Goal: Task Accomplishment & Management: Complete application form

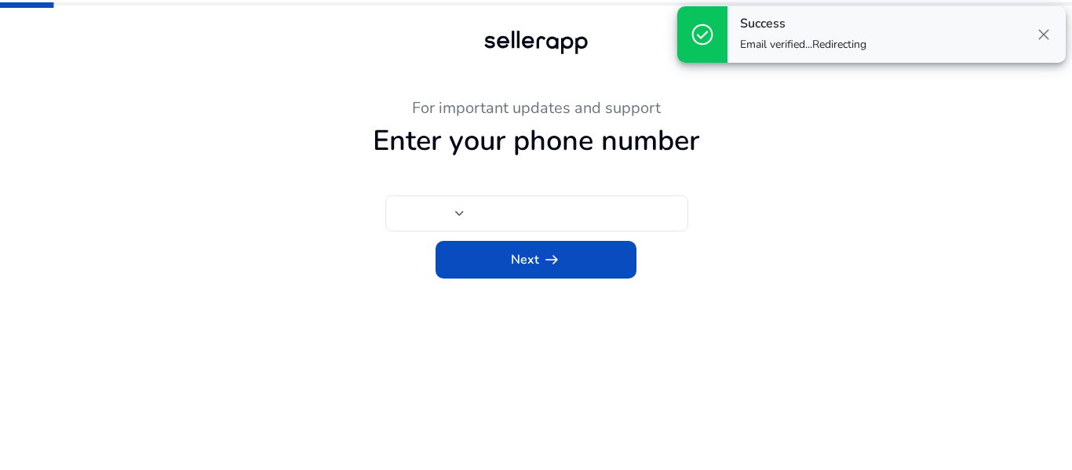
type input "***"
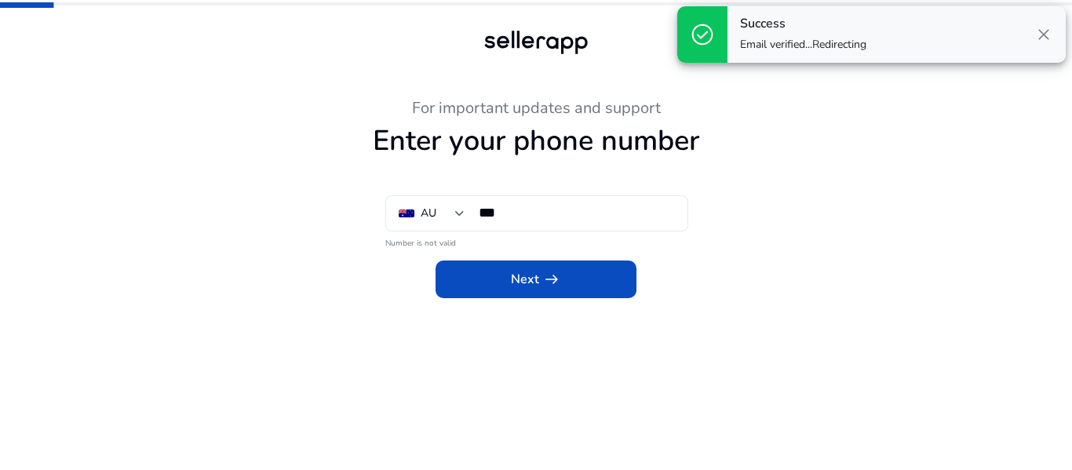
click at [1047, 36] on span "close" at bounding box center [1044, 34] width 19 height 19
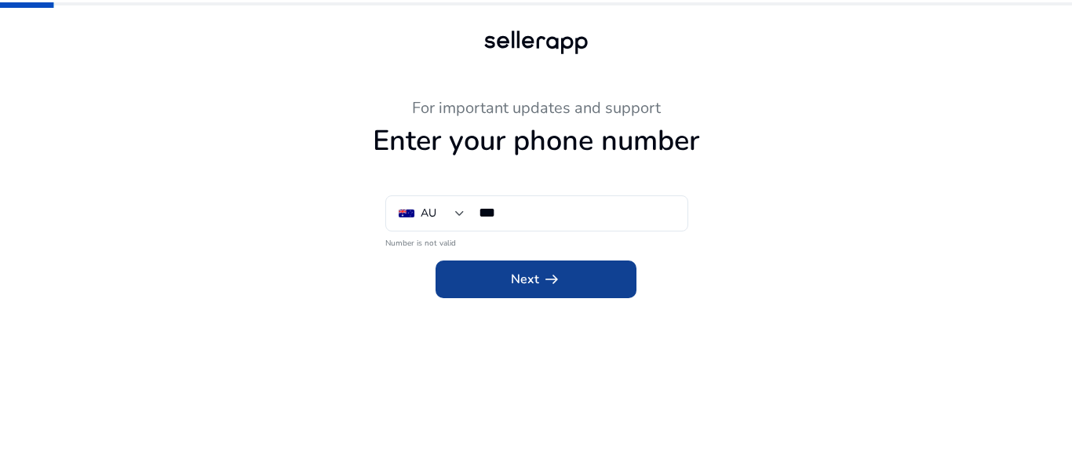
click at [509, 283] on span at bounding box center [536, 280] width 201 height 38
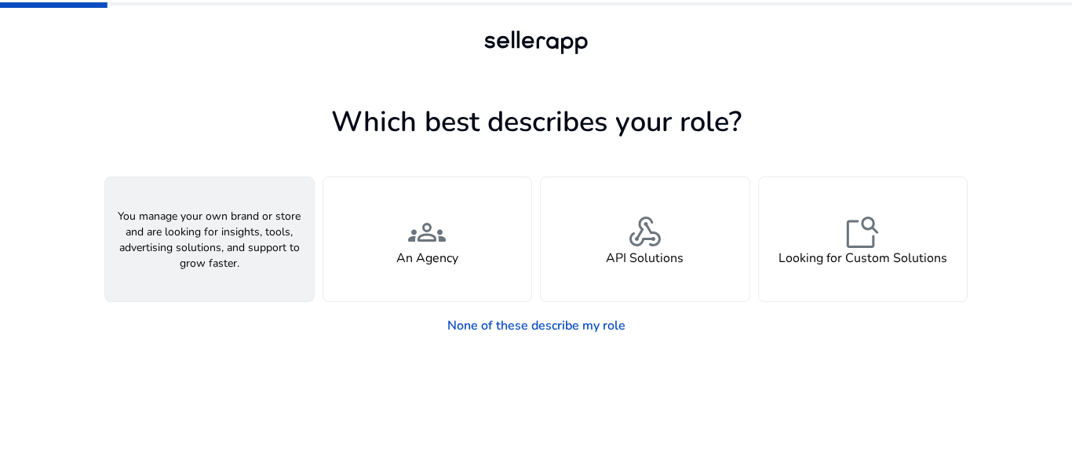
click at [261, 248] on div "person A Seller" at bounding box center [209, 239] width 209 height 124
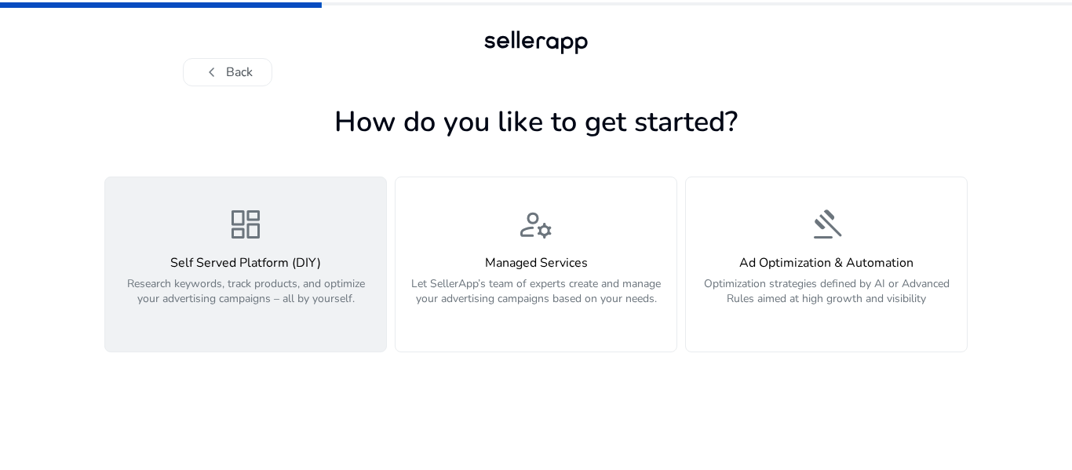
click at [294, 323] on p "Research keywords, track products, and optimize your advertising campaigns – al…" at bounding box center [246, 299] width 262 height 47
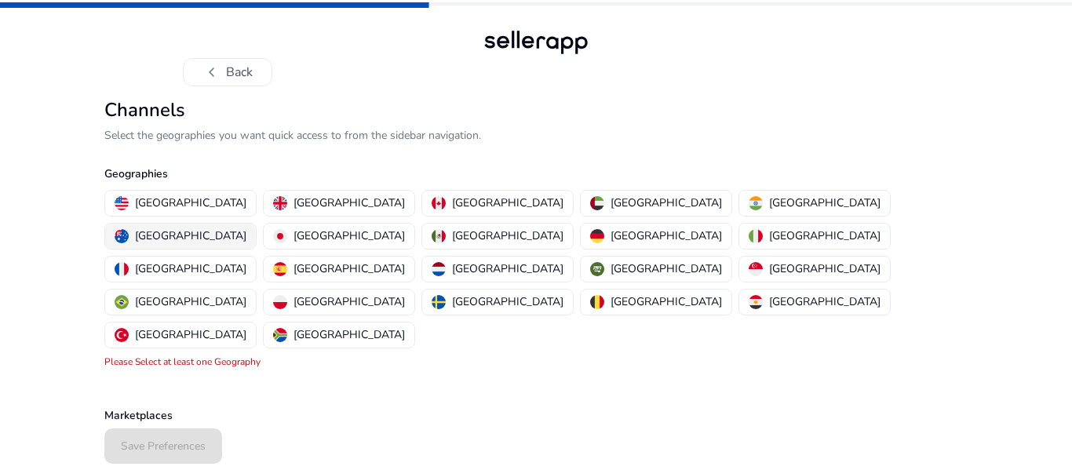
click at [246, 228] on p "[GEOGRAPHIC_DATA]" at bounding box center [190, 236] width 111 height 16
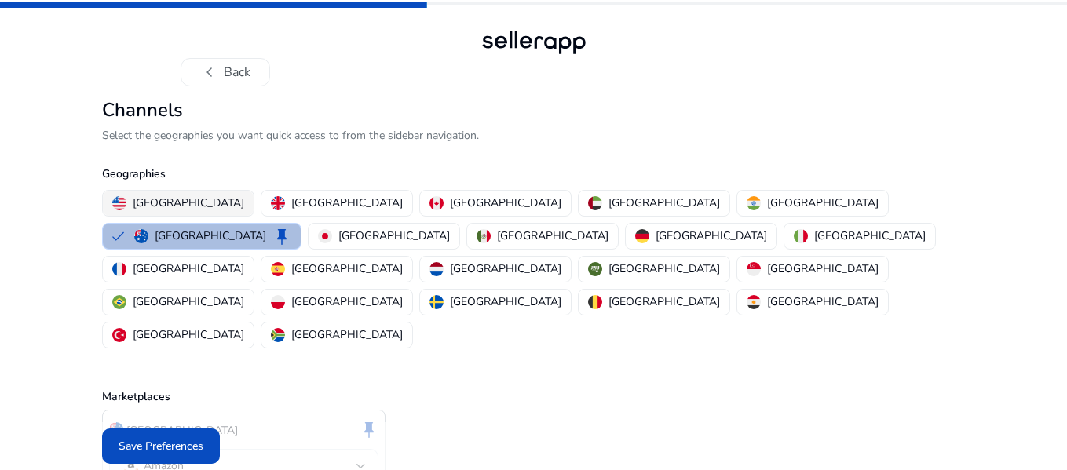
click at [192, 195] on p "[GEOGRAPHIC_DATA]" at bounding box center [188, 203] width 111 height 16
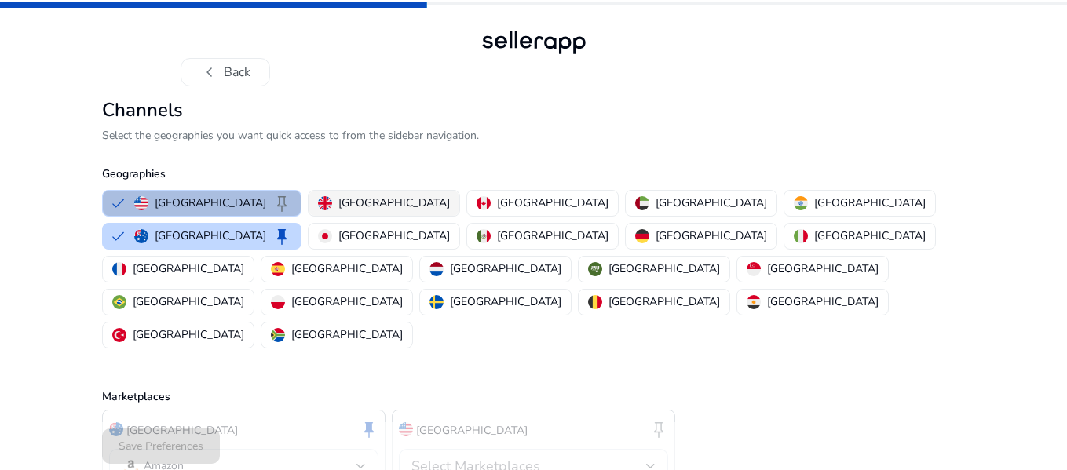
click at [335, 194] on button "[GEOGRAPHIC_DATA]" at bounding box center [383, 203] width 151 height 25
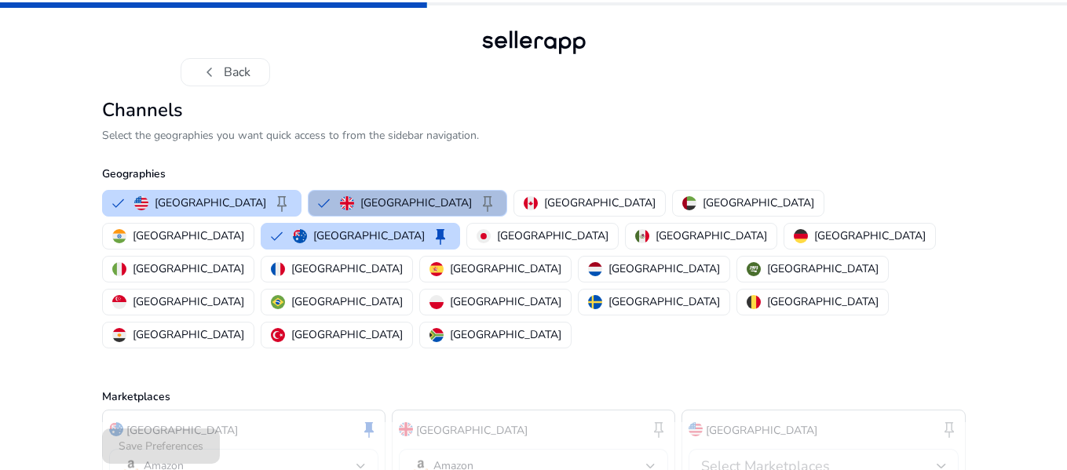
scroll to position [37, 0]
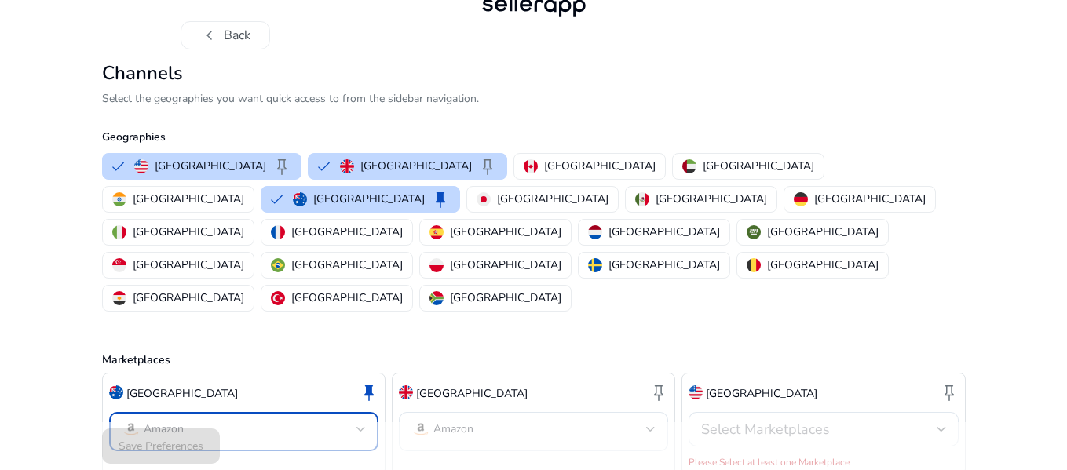
click at [338, 420] on mat-select-trigger "Amazon" at bounding box center [239, 429] width 235 height 19
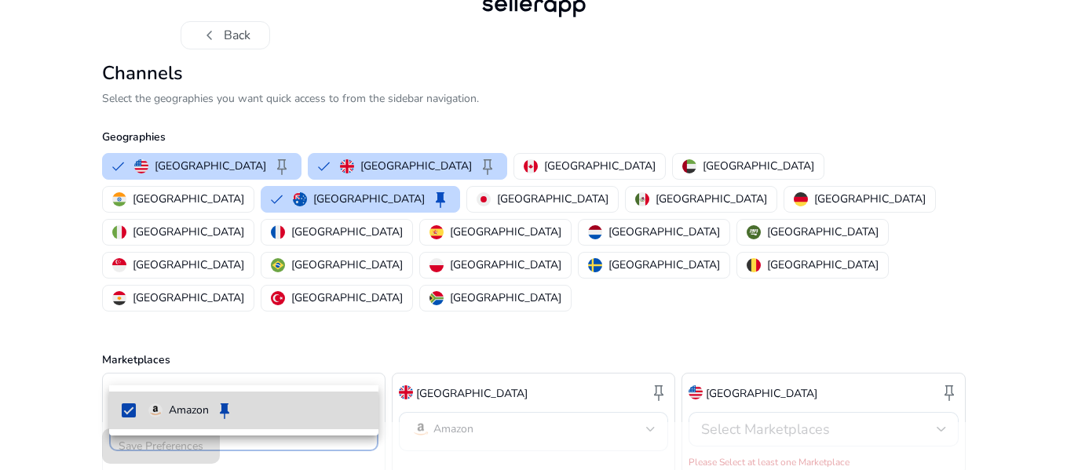
click at [131, 414] on mat-pseudo-checkbox at bounding box center [129, 410] width 14 height 14
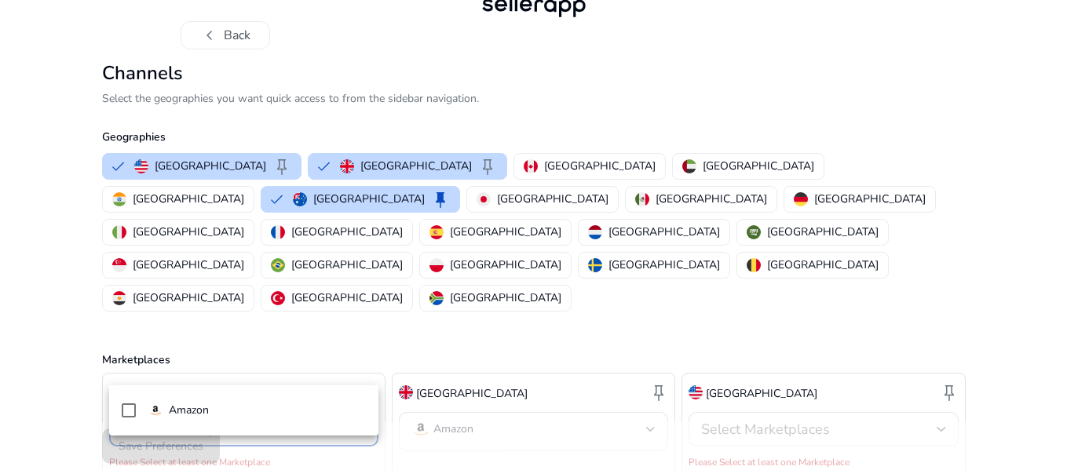
click at [457, 362] on div at bounding box center [533, 235] width 1067 height 470
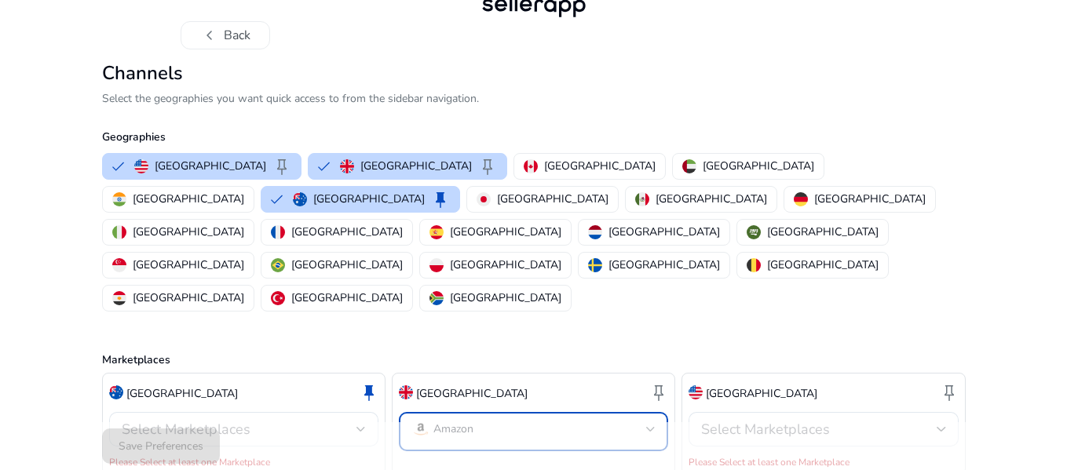
click at [449, 422] on p "Amazon" at bounding box center [453, 429] width 40 height 14
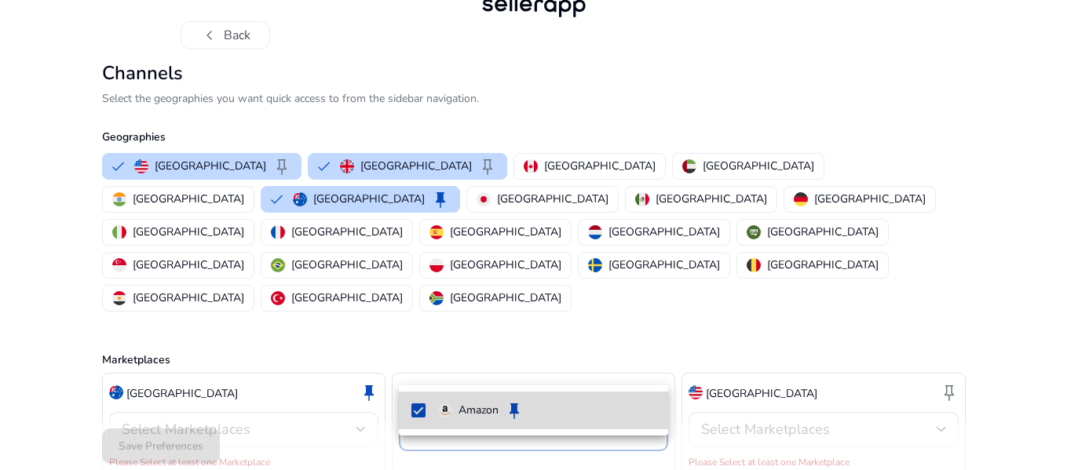
click at [408, 409] on mat-option "Amazon keep" at bounding box center [533, 411] width 269 height 38
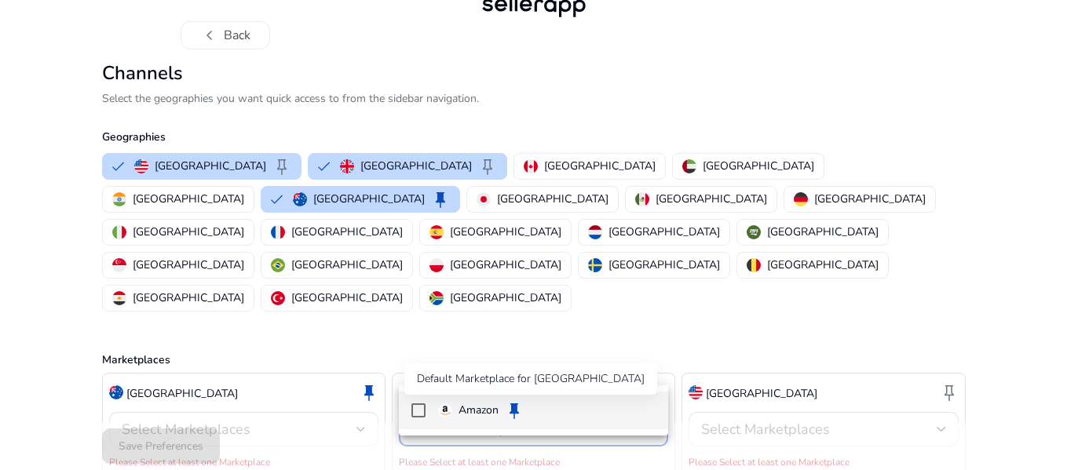
click at [506, 411] on span "keep" at bounding box center [514, 410] width 19 height 19
click at [319, 363] on div at bounding box center [533, 235] width 1067 height 470
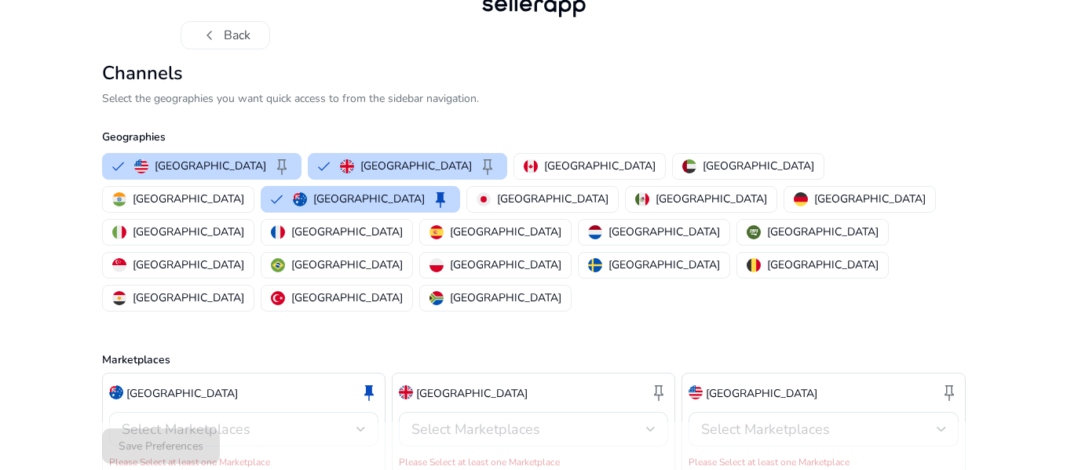
click at [319, 421] on div "Select Marketplaces" at bounding box center [239, 429] width 235 height 17
